Goal: Transaction & Acquisition: Purchase product/service

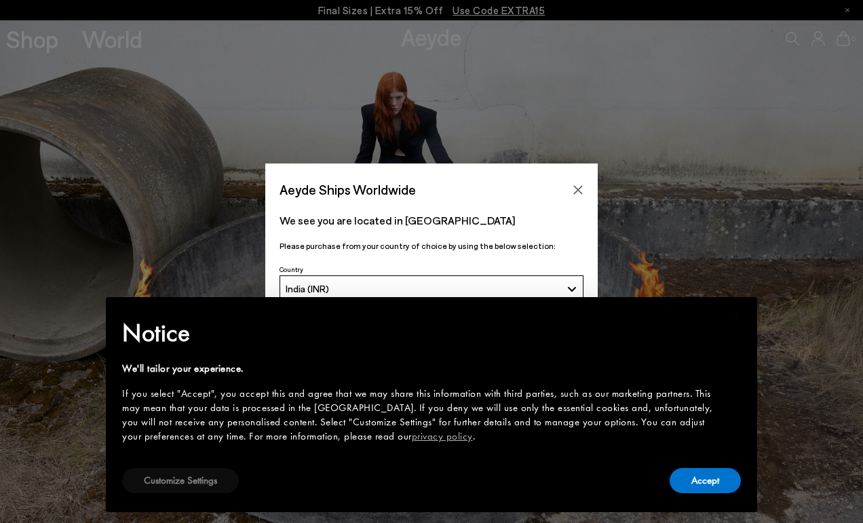
click at [195, 483] on button "Customize Settings" at bounding box center [180, 480] width 117 height 25
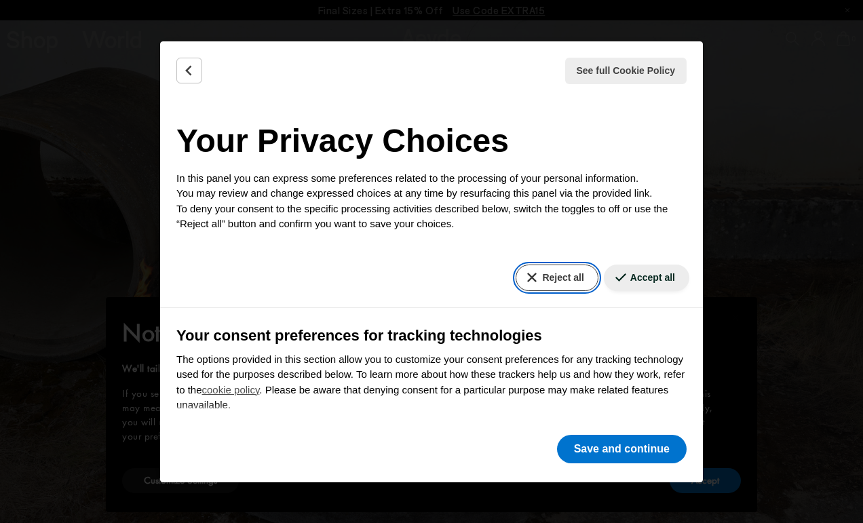
click at [541, 284] on button "Reject all" at bounding box center [557, 278] width 82 height 26
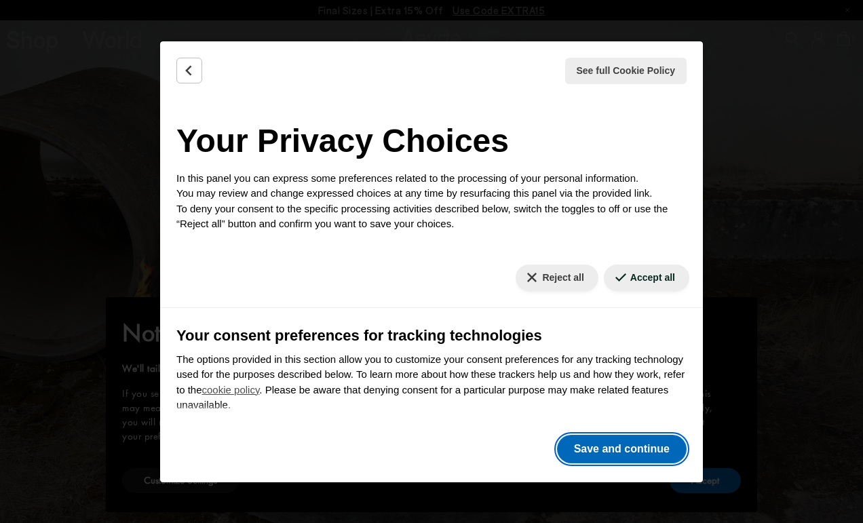
click at [635, 449] on button "Save and continue" at bounding box center [622, 449] width 130 height 29
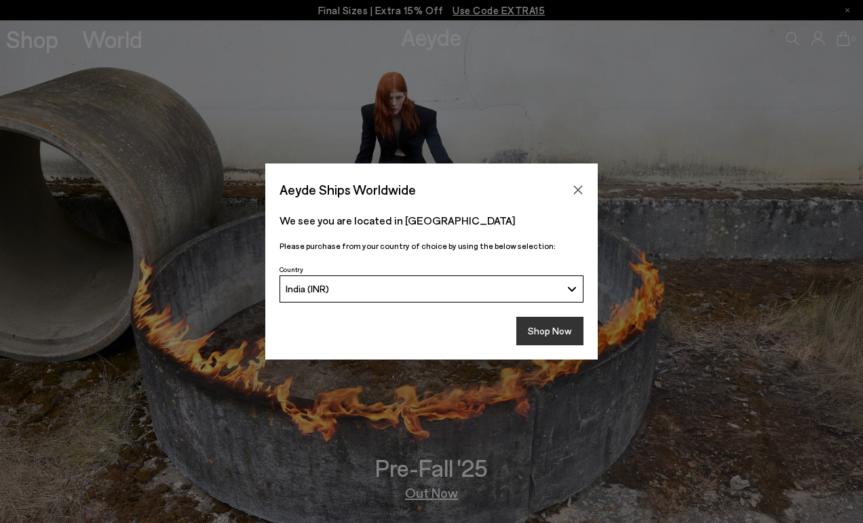
click at [553, 329] on button "Shop Now" at bounding box center [550, 331] width 67 height 29
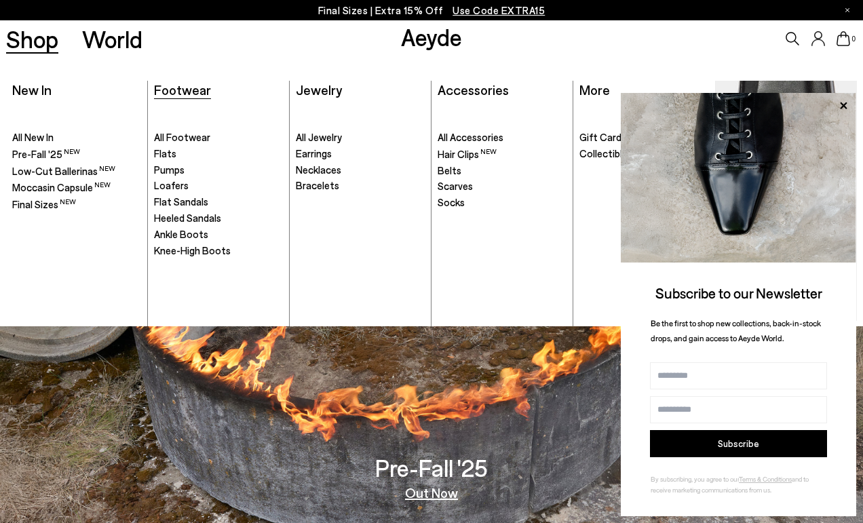
click at [199, 90] on span "Footwear" at bounding box center [182, 89] width 57 height 16
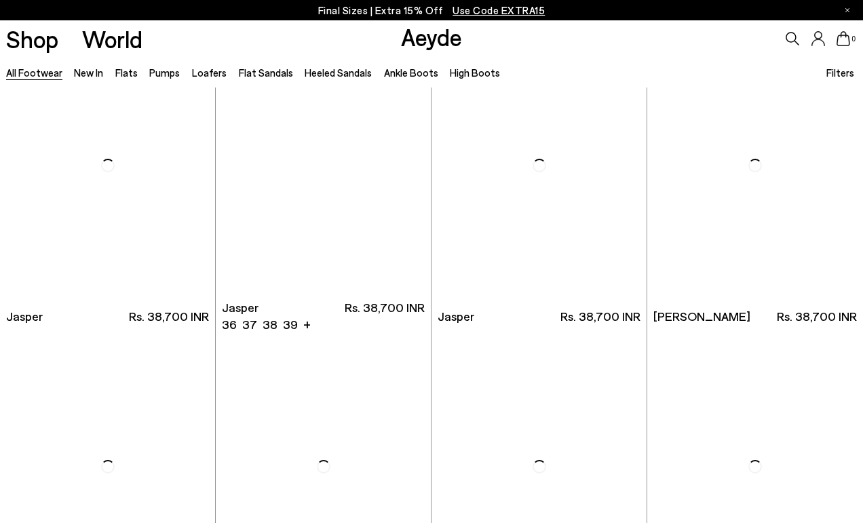
scroll to position [360, 0]
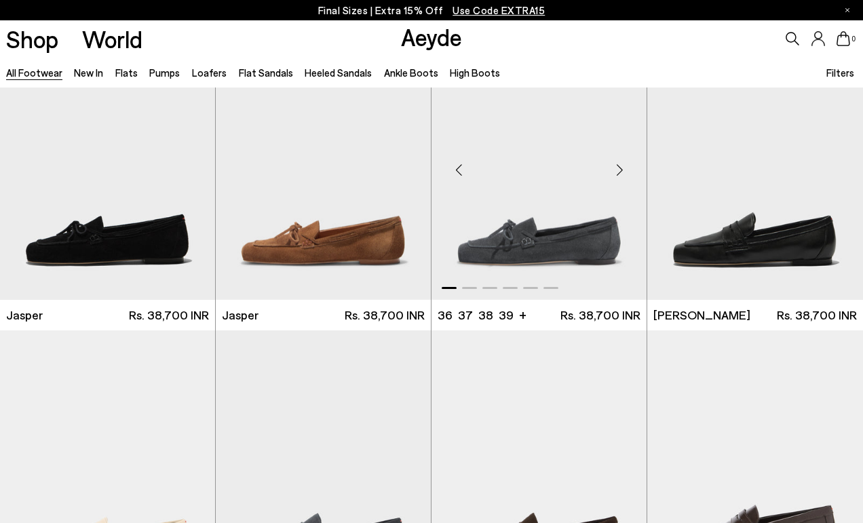
click at [622, 170] on div "Next slide" at bounding box center [619, 169] width 41 height 41
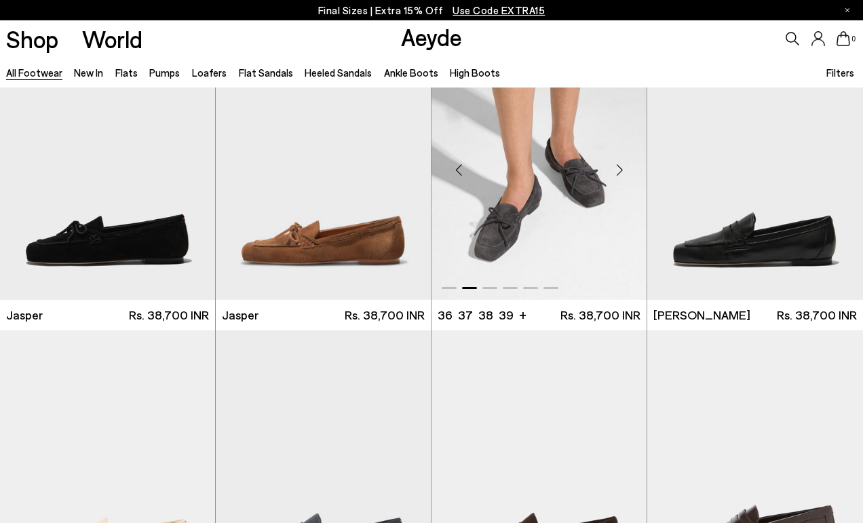
click at [622, 170] on div "Next slide" at bounding box center [619, 169] width 41 height 41
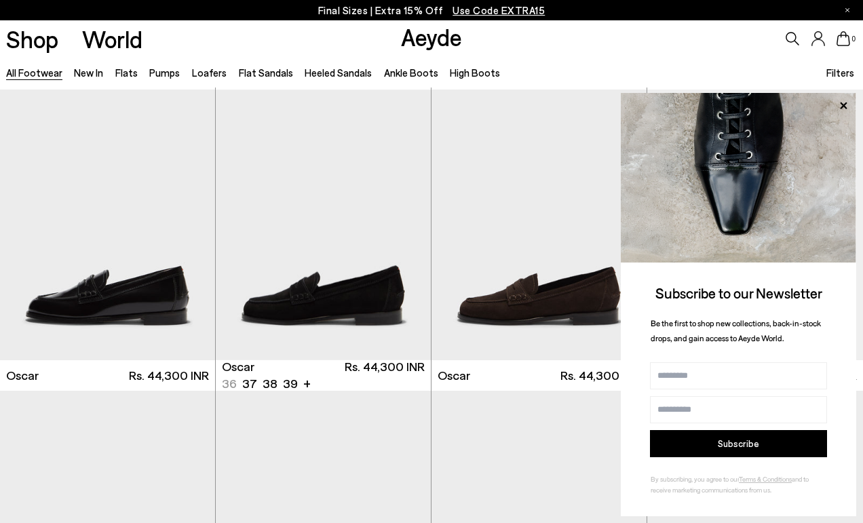
scroll to position [1519, 0]
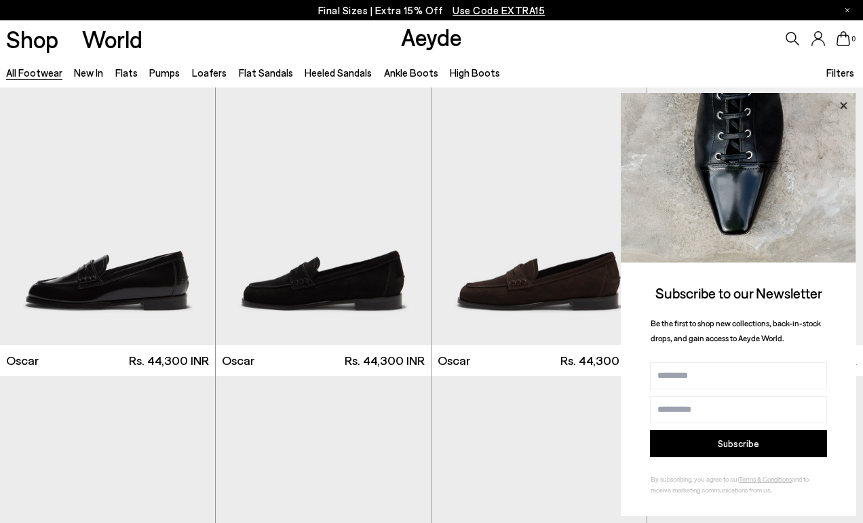
click at [844, 105] on icon at bounding box center [843, 105] width 7 height 7
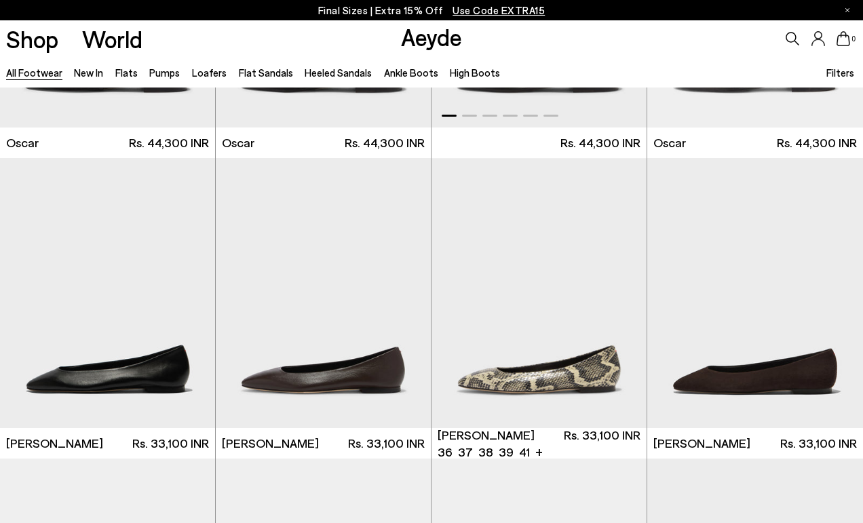
scroll to position [1861, 0]
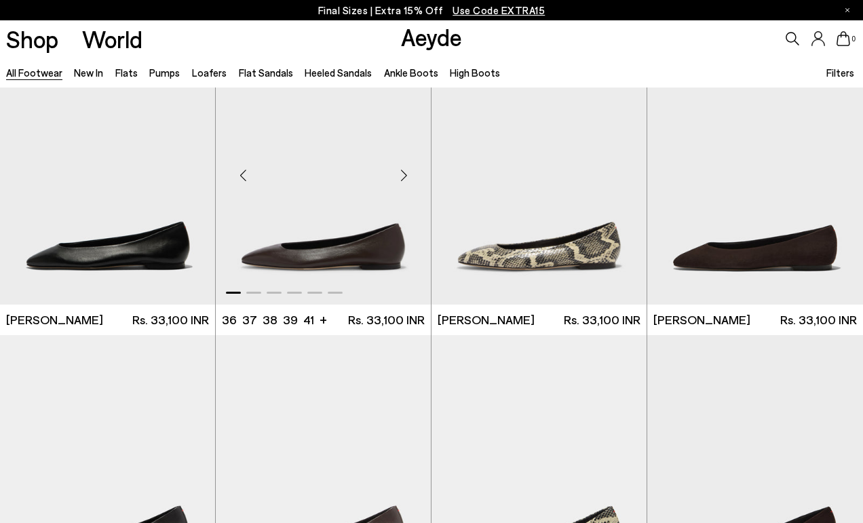
click at [406, 174] on div "Next slide" at bounding box center [404, 175] width 41 height 41
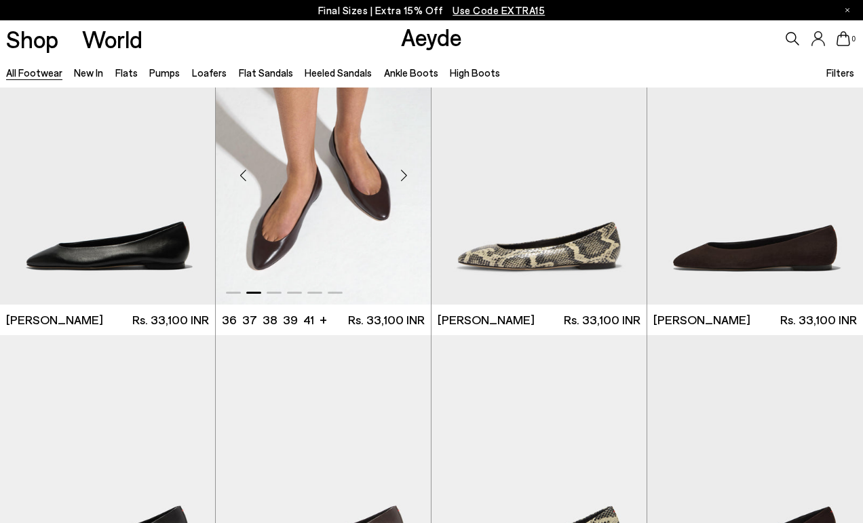
click at [406, 174] on div "Next slide" at bounding box center [404, 175] width 41 height 41
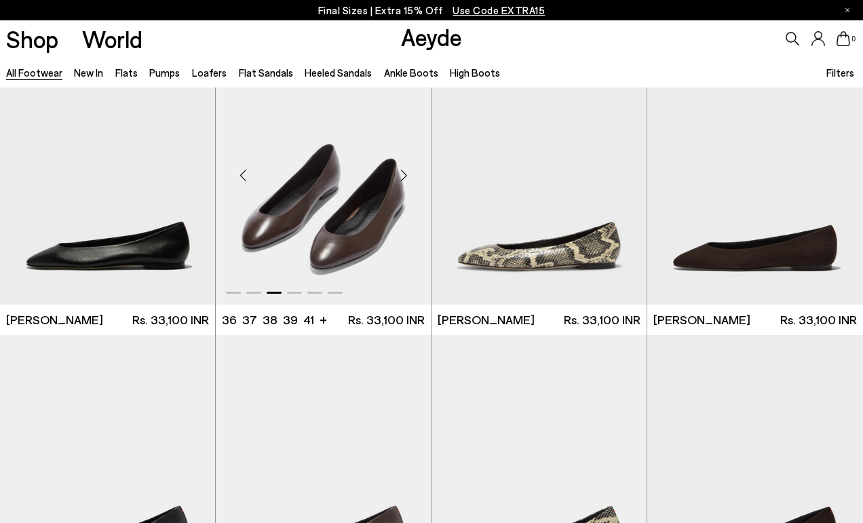
click at [406, 174] on div "Next slide" at bounding box center [404, 175] width 41 height 41
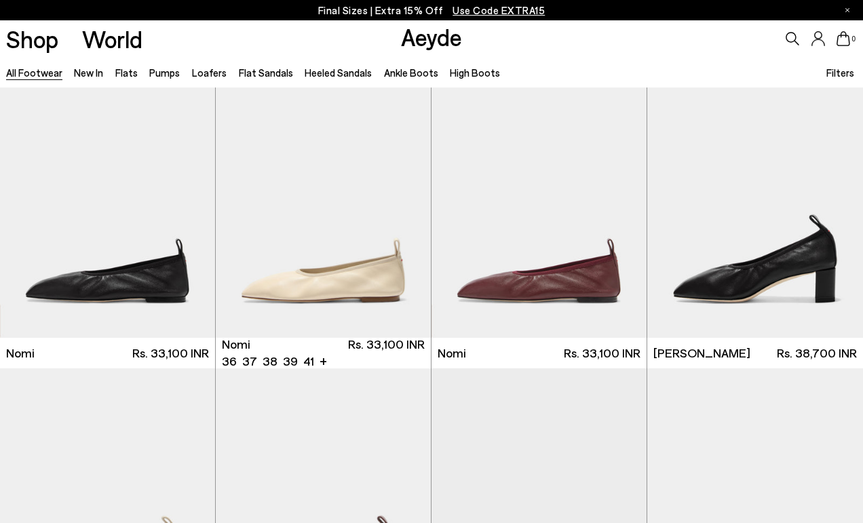
scroll to position [2727, 0]
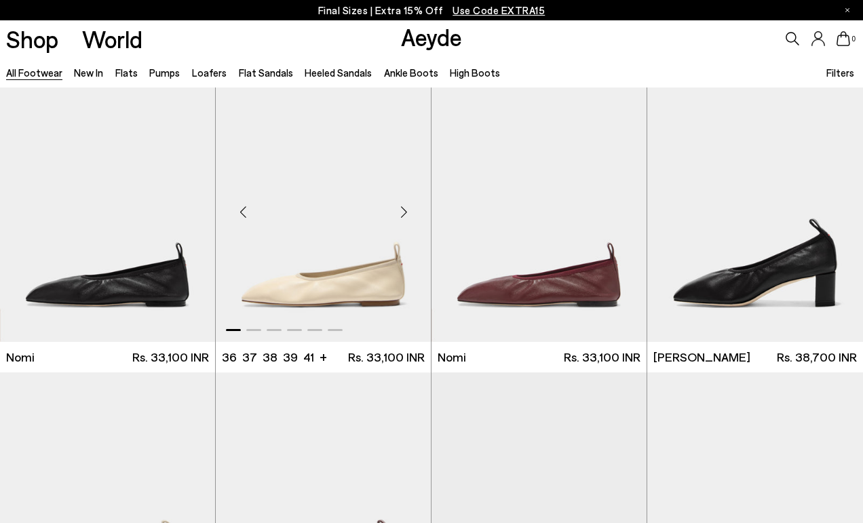
click at [403, 206] on div "Next slide" at bounding box center [404, 211] width 41 height 41
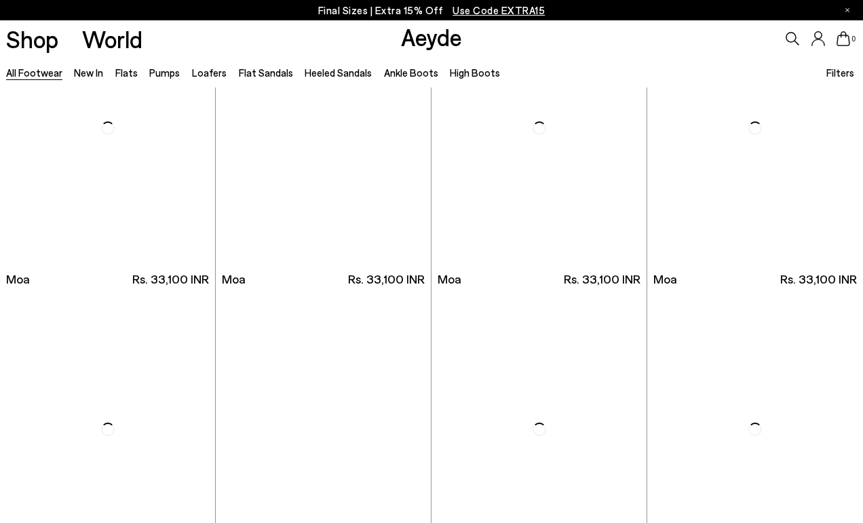
scroll to position [5813, 0]
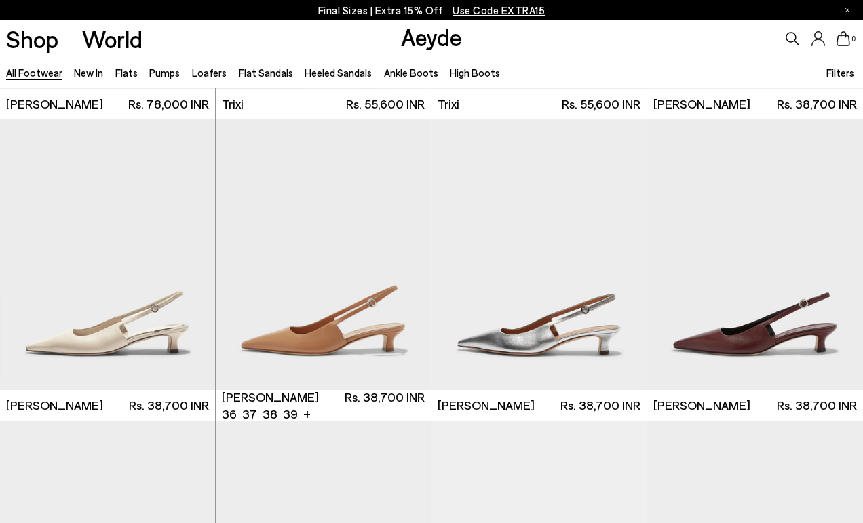
scroll to position [7836, 0]
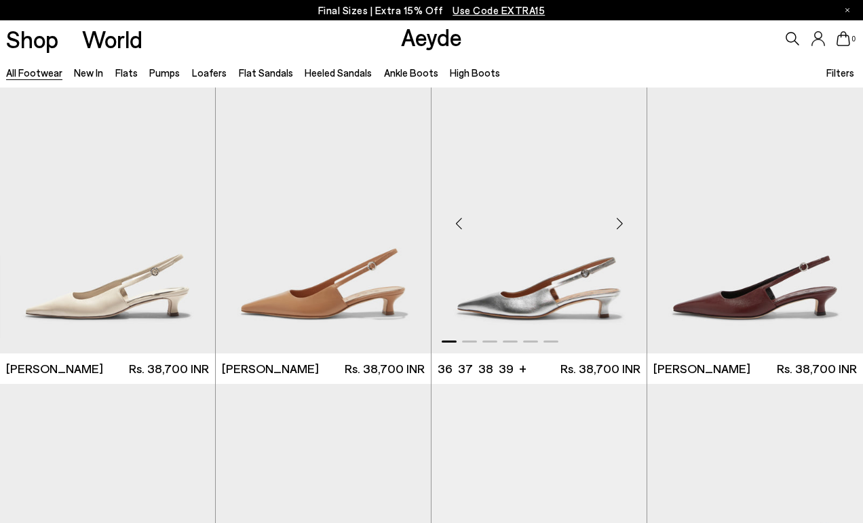
click at [621, 229] on div "Next slide" at bounding box center [619, 224] width 41 height 41
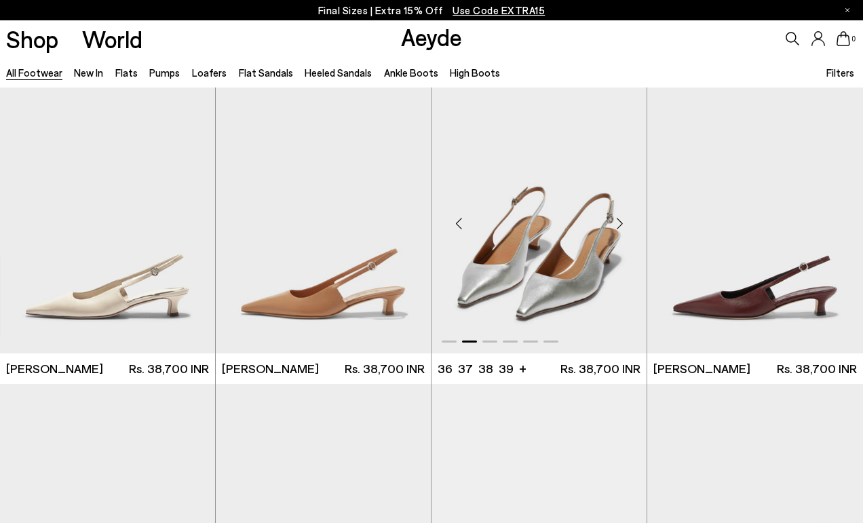
click at [621, 229] on div "Next slide" at bounding box center [619, 224] width 41 height 41
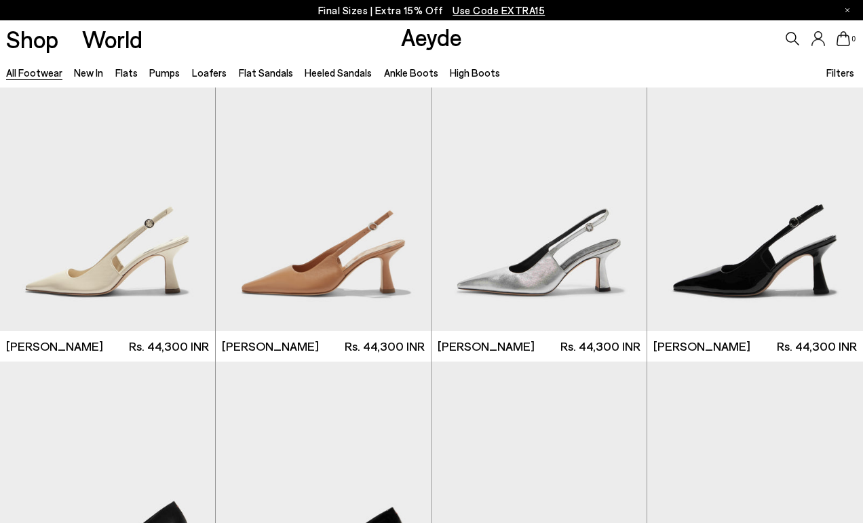
scroll to position [8897, 0]
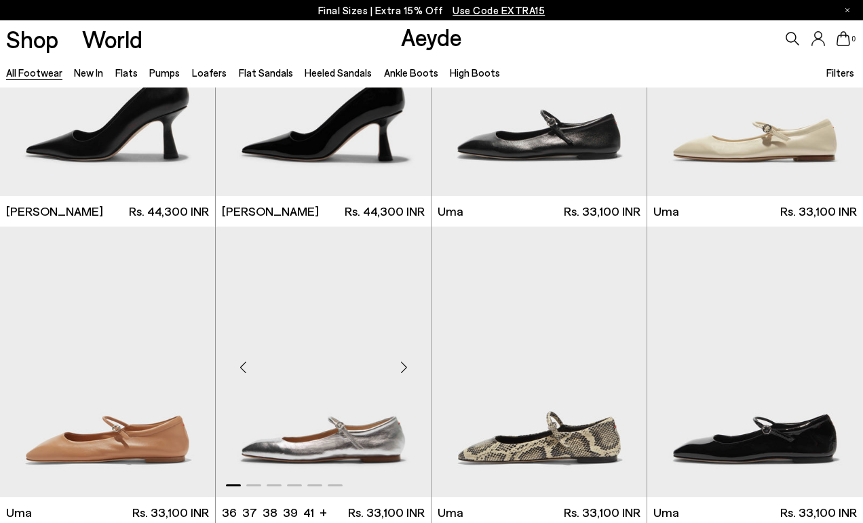
click at [403, 367] on div "Next slide" at bounding box center [404, 368] width 41 height 41
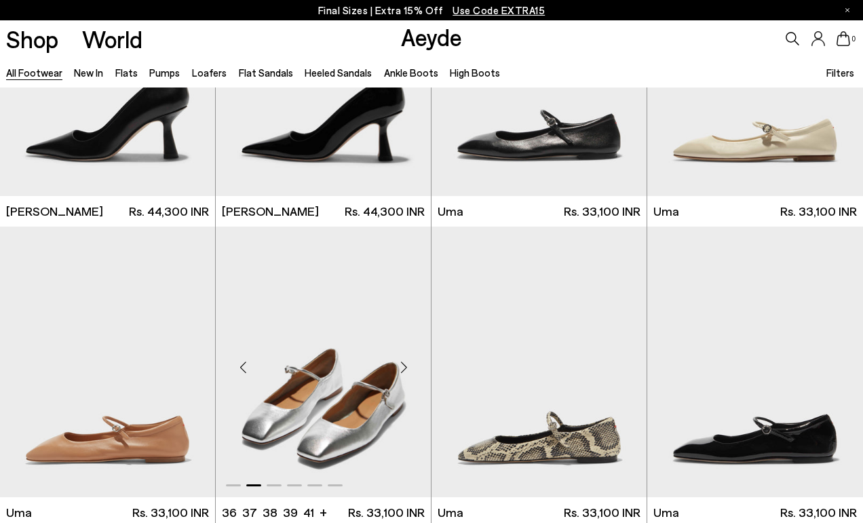
click at [403, 367] on div "Next slide" at bounding box center [404, 368] width 41 height 41
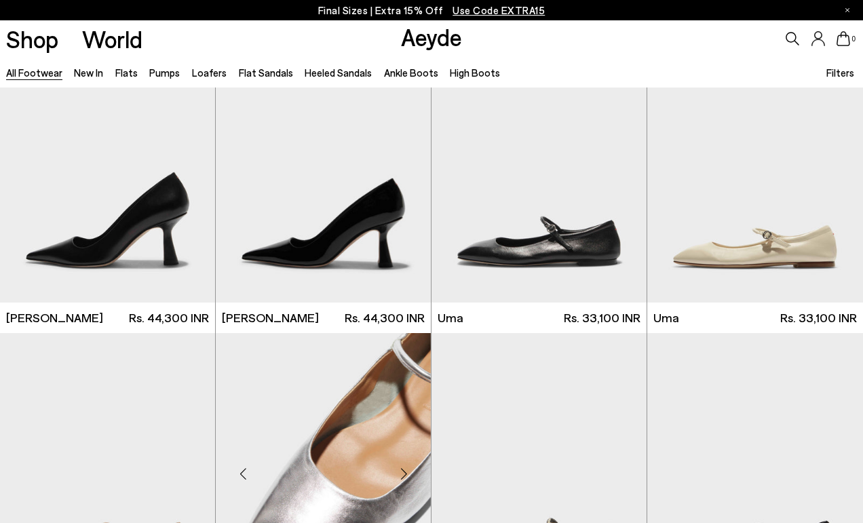
scroll to position [8782, 0]
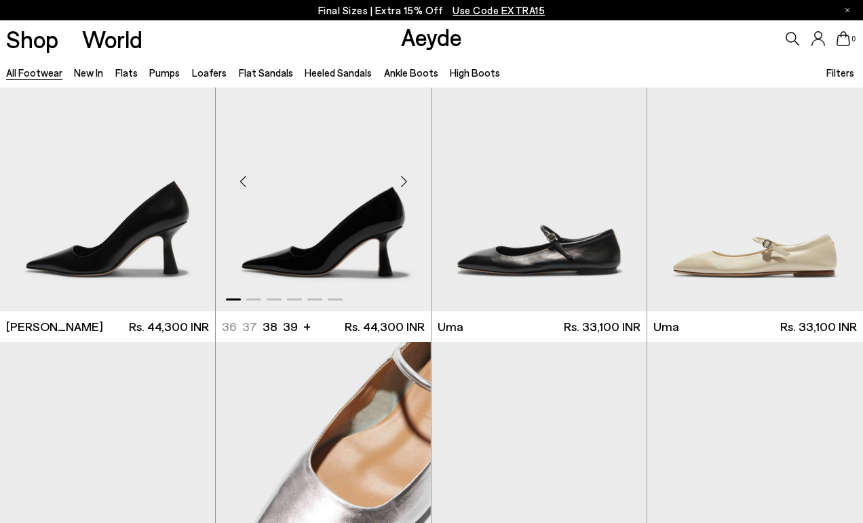
click at [403, 179] on div "Next slide" at bounding box center [404, 182] width 41 height 41
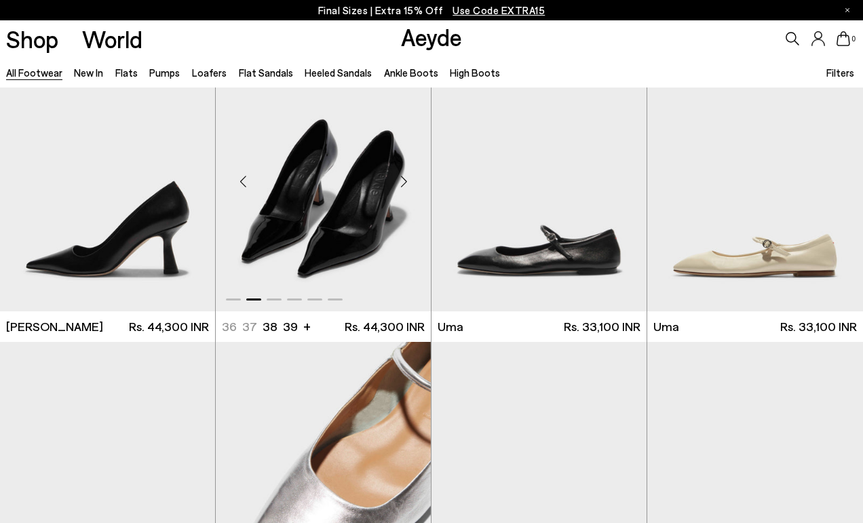
click at [403, 179] on div "Next slide" at bounding box center [404, 182] width 41 height 41
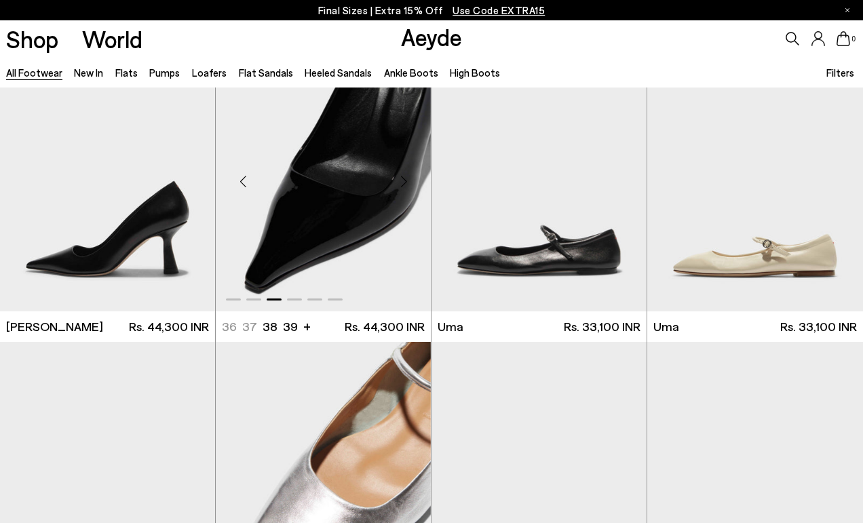
click at [403, 179] on div "Next slide" at bounding box center [404, 182] width 41 height 41
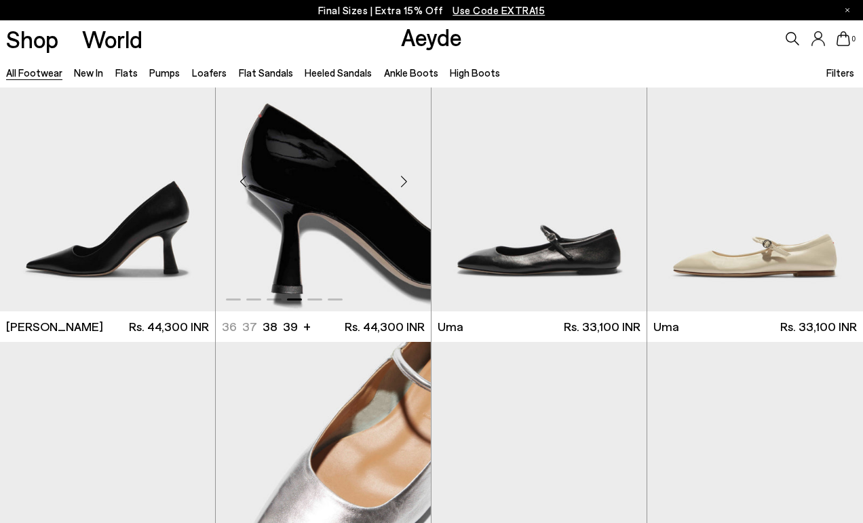
click at [403, 179] on div "Next slide" at bounding box center [404, 182] width 41 height 41
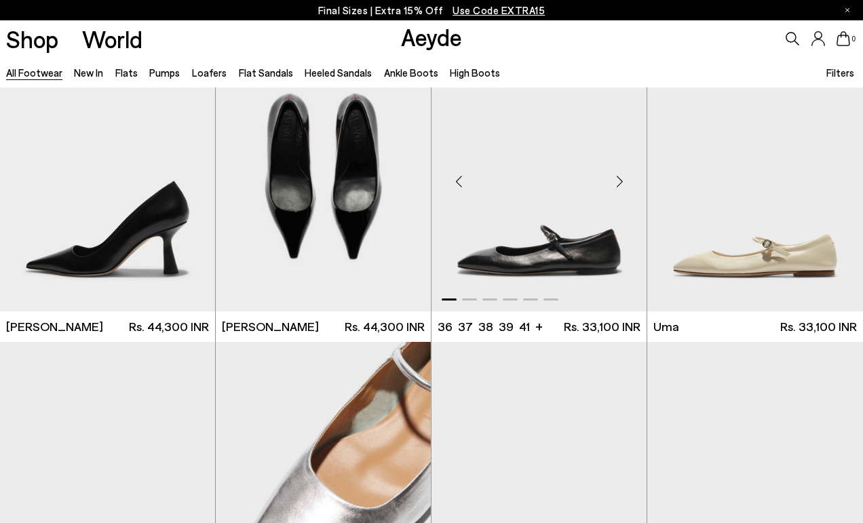
click at [620, 181] on div "Next slide" at bounding box center [619, 182] width 41 height 41
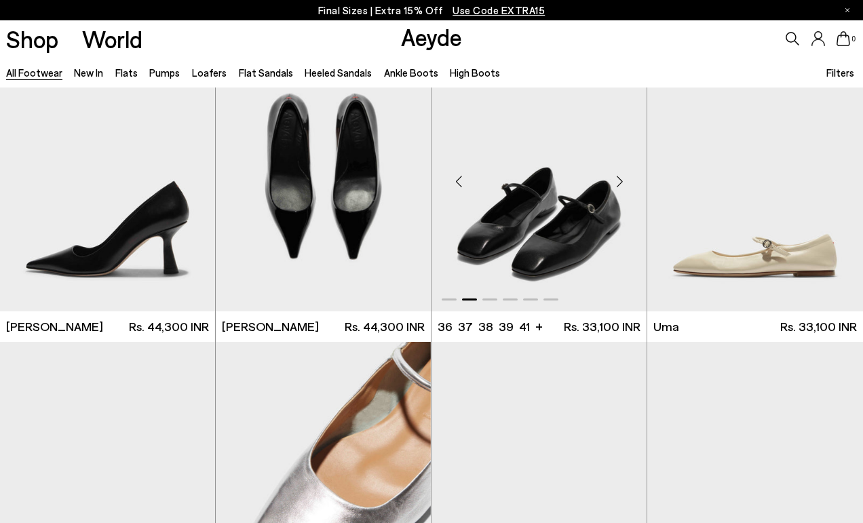
click at [620, 181] on div "Next slide" at bounding box center [619, 182] width 41 height 41
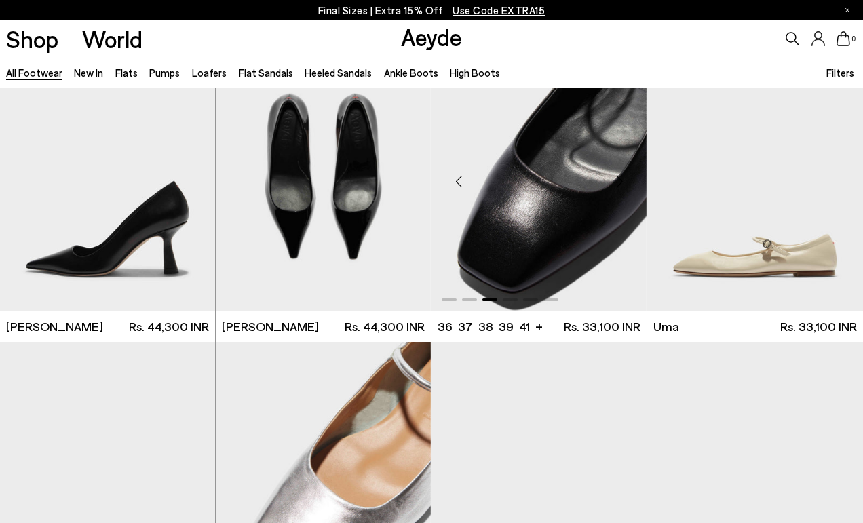
click at [620, 181] on div "Next slide" at bounding box center [619, 182] width 41 height 41
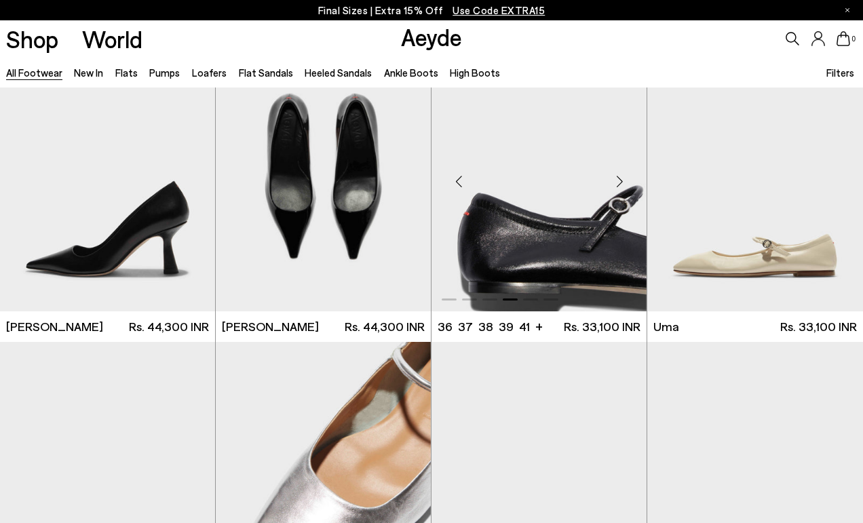
click at [620, 181] on div "Next slide" at bounding box center [619, 182] width 41 height 41
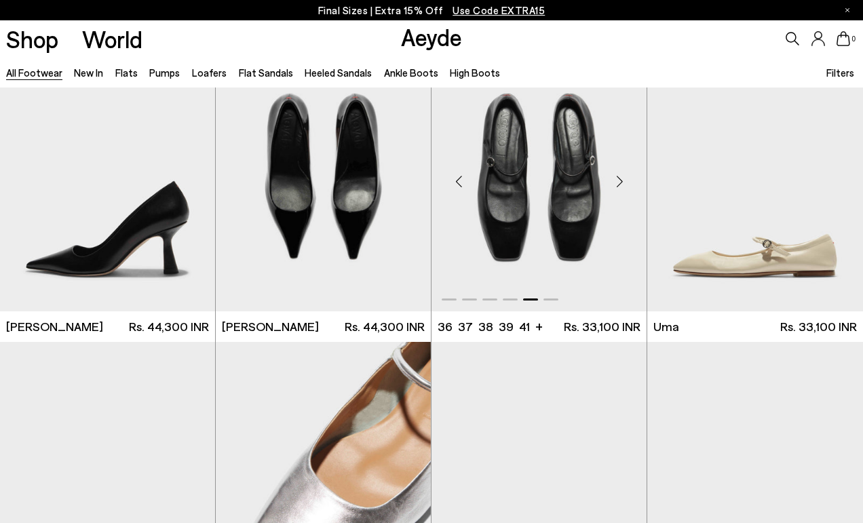
click at [620, 181] on div "Next slide" at bounding box center [619, 182] width 41 height 41
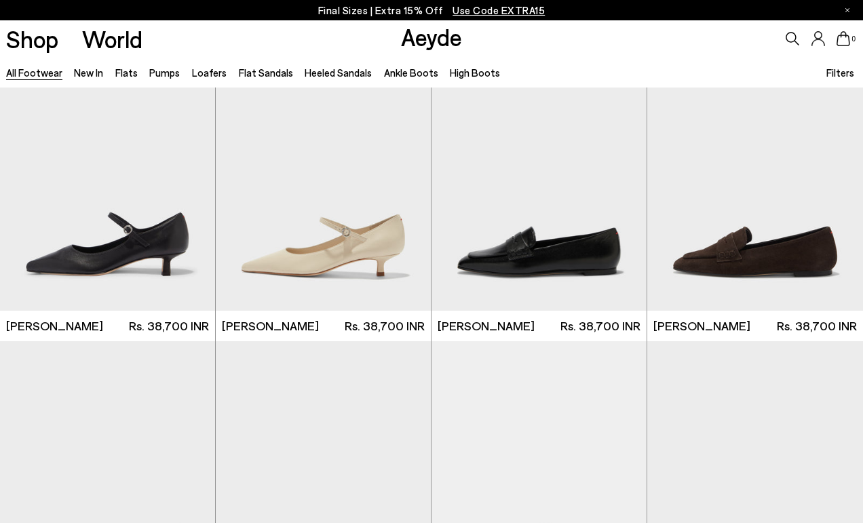
scroll to position [12562, 0]
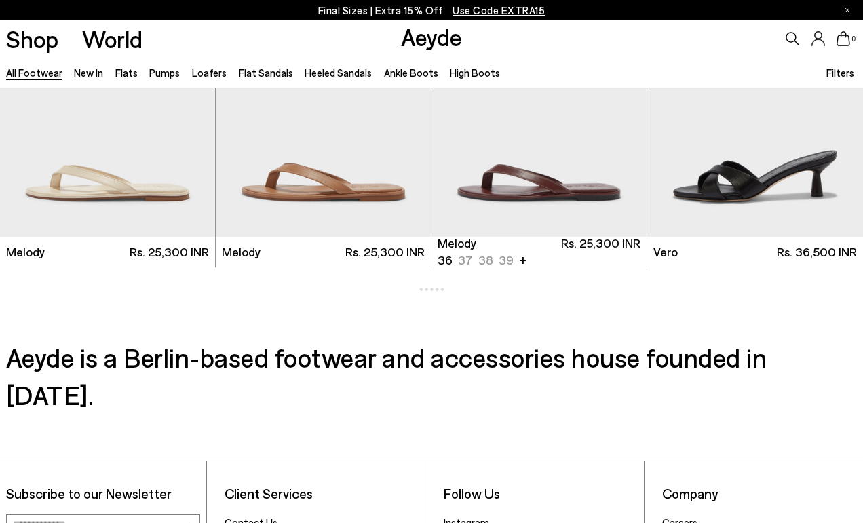
scroll to position [14035, 0]
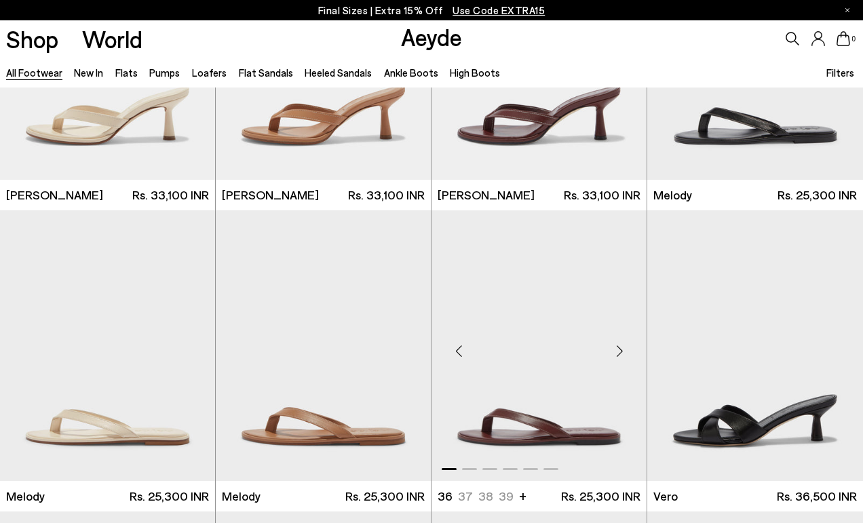
click at [619, 353] on div "Next slide" at bounding box center [619, 351] width 41 height 41
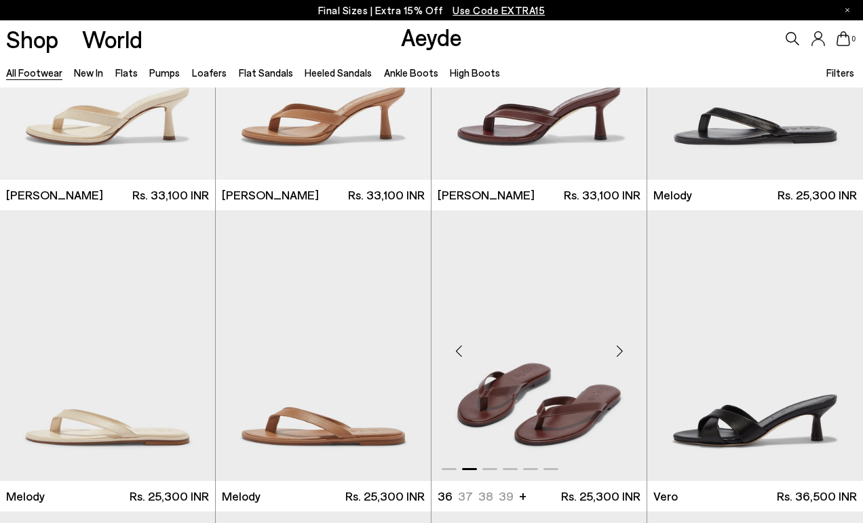
click at [619, 353] on div "Next slide" at bounding box center [619, 351] width 41 height 41
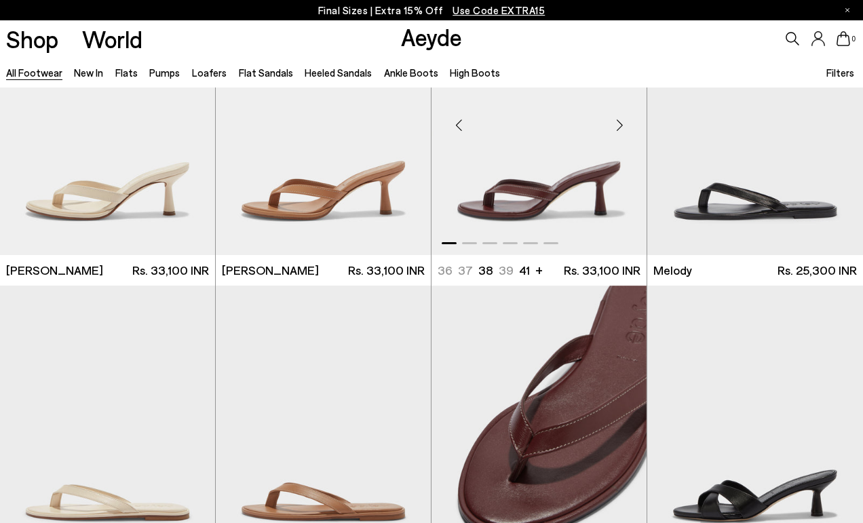
scroll to position [13897, 0]
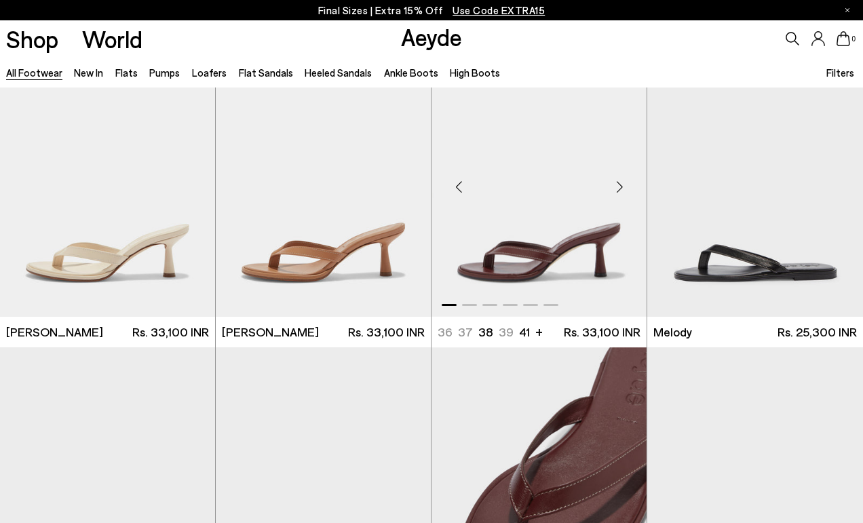
click at [622, 189] on div "Next slide" at bounding box center [619, 186] width 41 height 41
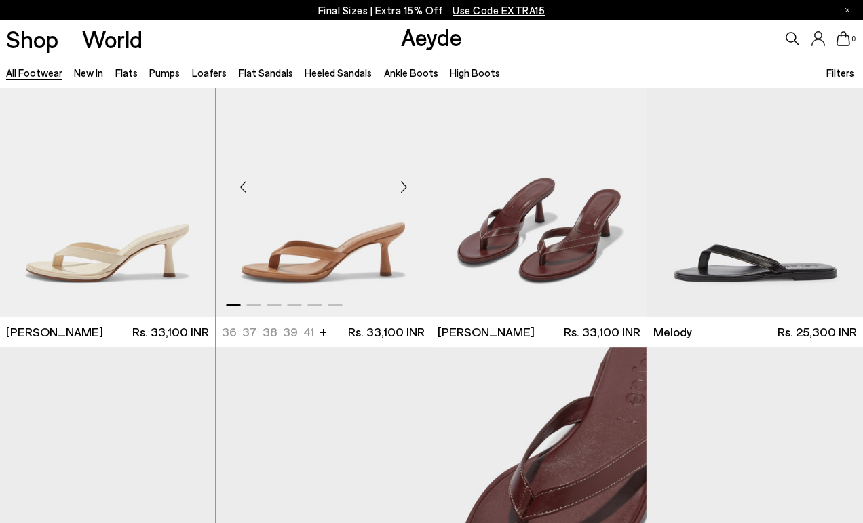
click at [377, 254] on img "1 / 6" at bounding box center [323, 181] width 215 height 271
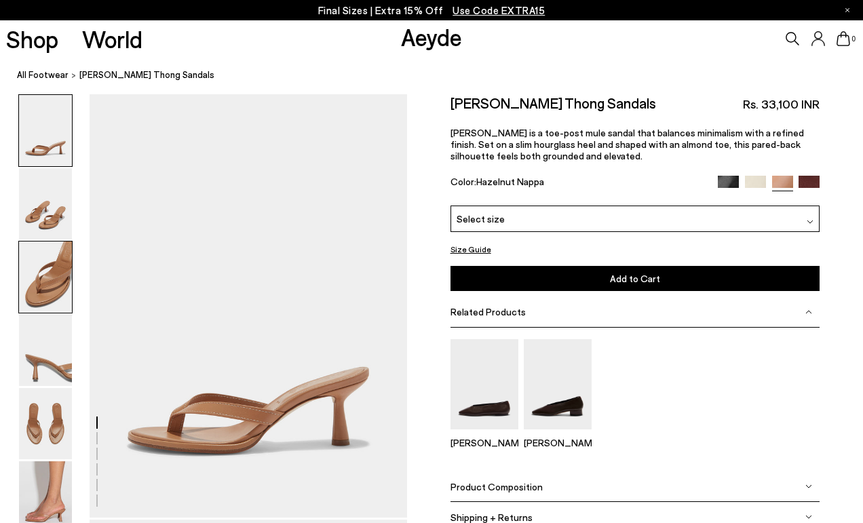
click at [44, 284] on img at bounding box center [45, 277] width 53 height 71
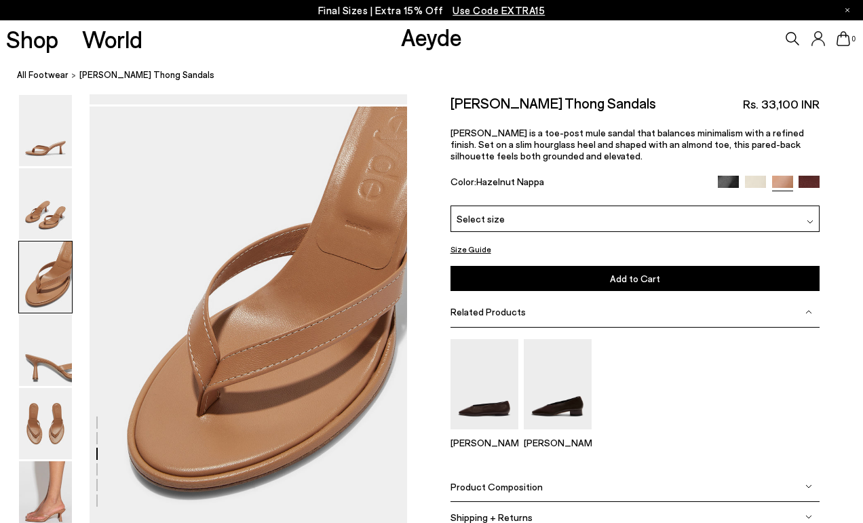
scroll to position [853, 0]
